Goal: Information Seeking & Learning: Learn about a topic

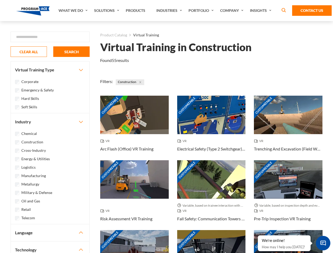
click at [74, 11] on link "What We Do" at bounding box center [74, 10] width 36 height 21
click at [107, 11] on link "Solutions" at bounding box center [108, 10] width 32 height 21
click at [170, 11] on link "Industries" at bounding box center [170, 10] width 32 height 21
click at [233, 11] on link "Company" at bounding box center [233, 10] width 30 height 21
click at [262, 11] on link "Insights" at bounding box center [262, 10] width 28 height 21
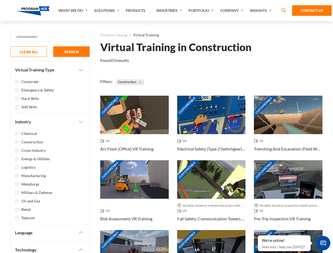
click at [0, 0] on div "Blog White Papers News" at bounding box center [0, 0] width 0 height 0
click at [0, 0] on strong "How Virtual Learning Can Enhance Workforce Productivity: A Guide for L&D Manage…" at bounding box center [0, 0] width 0 height 0
click at [323, 243] on span "Minimize live chat window" at bounding box center [323, 243] width 19 height 19
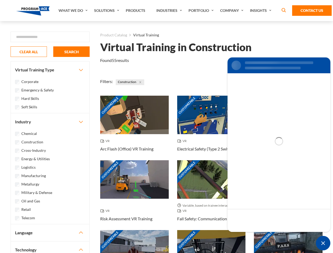
click at [258, 236] on div "Customizable" at bounding box center [288, 249] width 69 height 39
